Goal: Navigation & Orientation: Find specific page/section

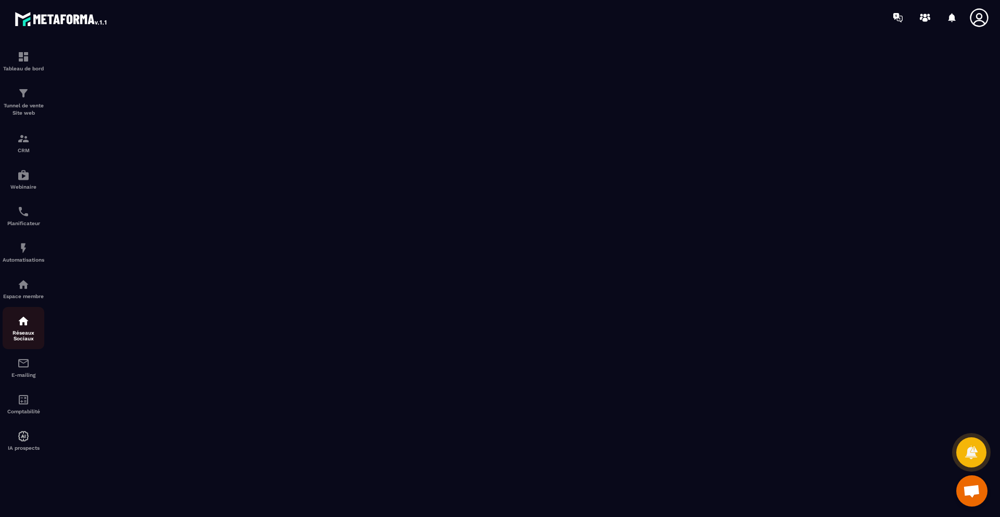
click at [24, 327] on div "Réseaux Sociaux" at bounding box center [24, 327] width 42 height 27
click at [23, 281] on img at bounding box center [23, 284] width 12 height 12
click at [24, 324] on img at bounding box center [23, 320] width 12 height 12
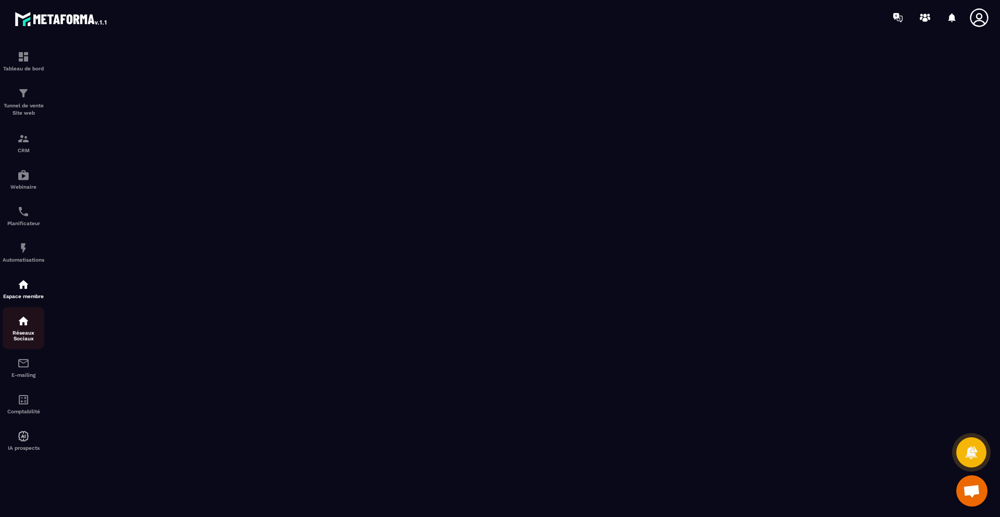
click at [24, 324] on img at bounding box center [23, 320] width 12 height 12
click at [23, 325] on img at bounding box center [23, 320] width 12 height 12
click at [23, 202] on link "Planificateur" at bounding box center [24, 215] width 42 height 36
click at [24, 314] on img at bounding box center [23, 320] width 12 height 12
